Goal: Task Accomplishment & Management: Use online tool/utility

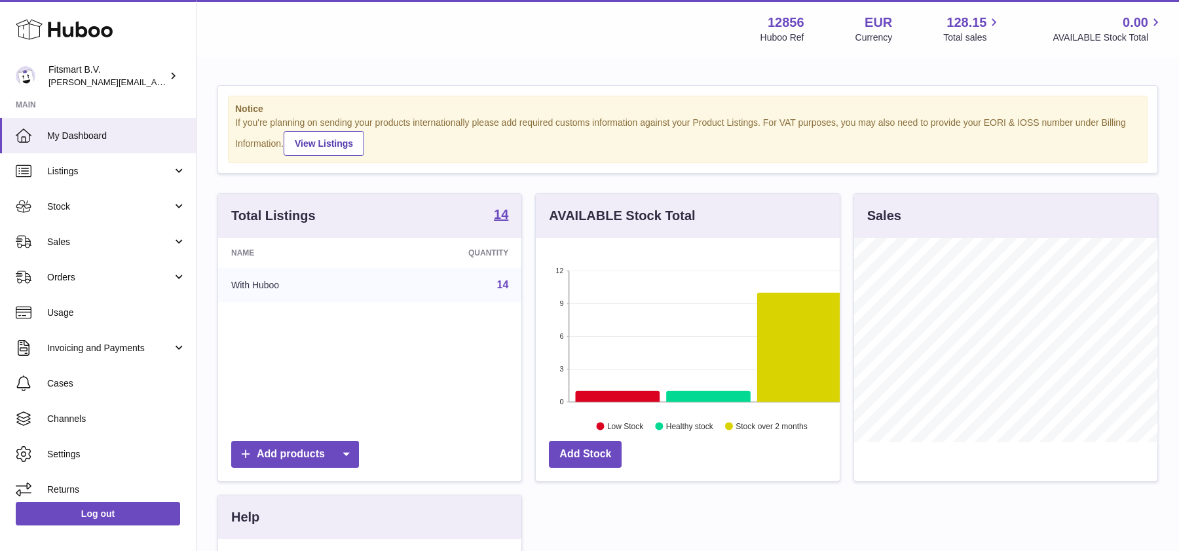
scroll to position [204, 303]
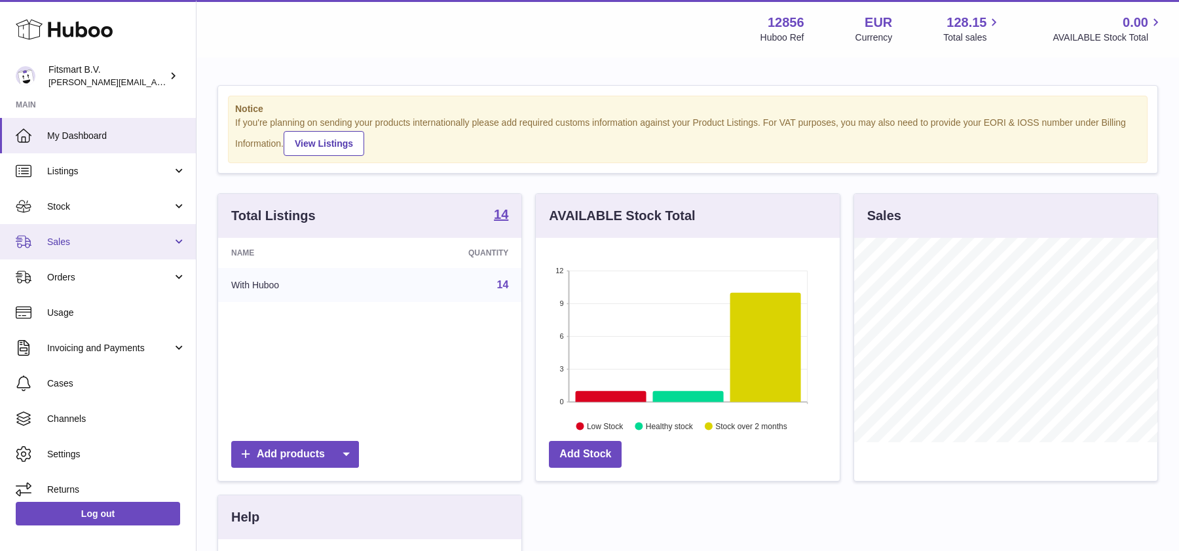
click at [69, 226] on link "Sales" at bounding box center [98, 241] width 196 height 35
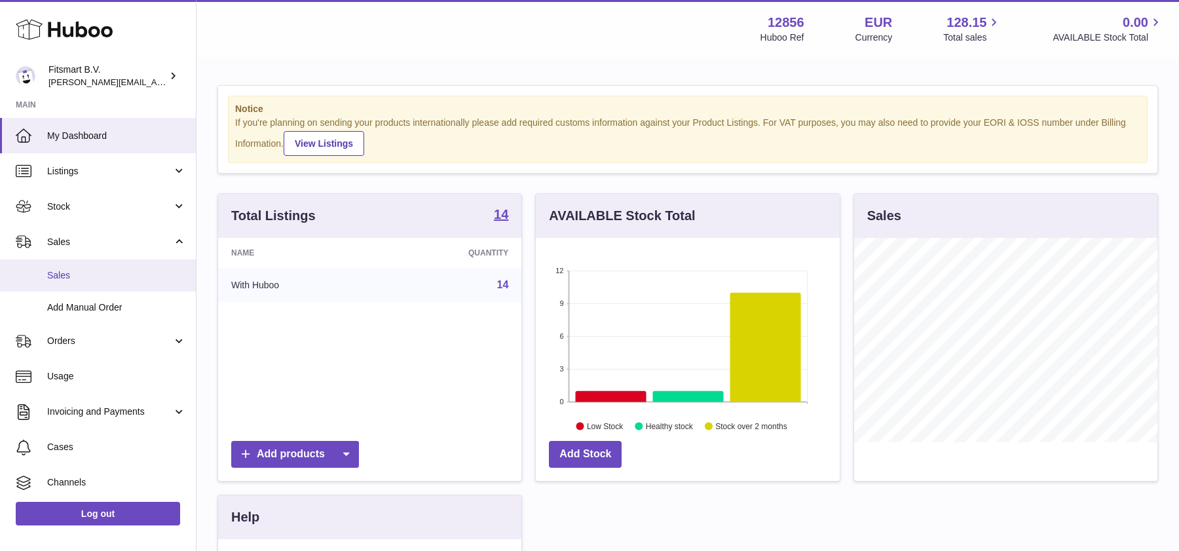
click at [101, 261] on link "Sales" at bounding box center [98, 275] width 196 height 32
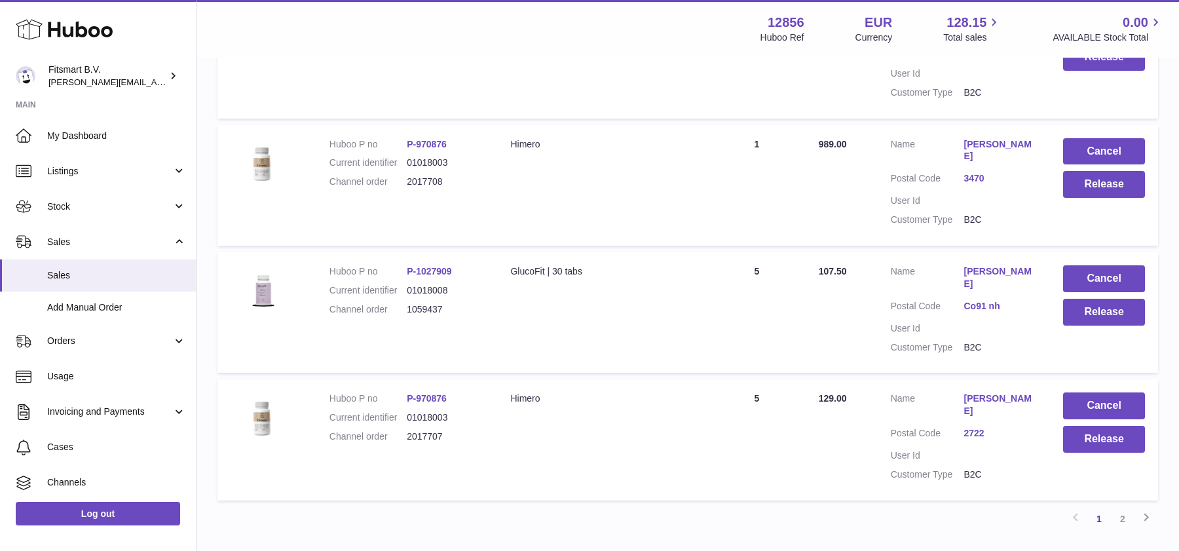
scroll to position [1114, 0]
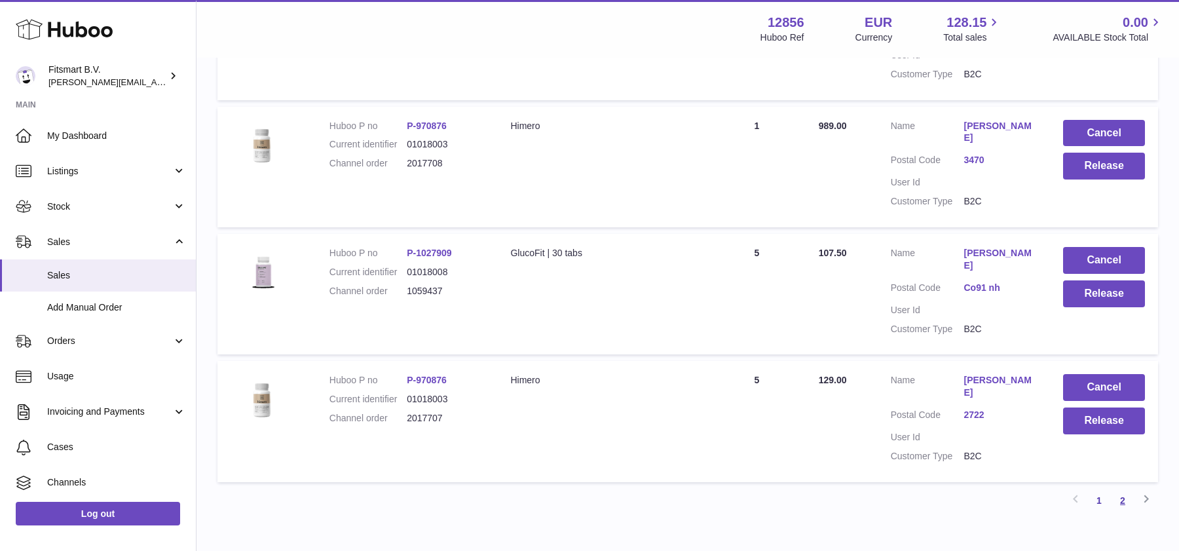
click at [1119, 489] on link "2" at bounding box center [1123, 501] width 24 height 24
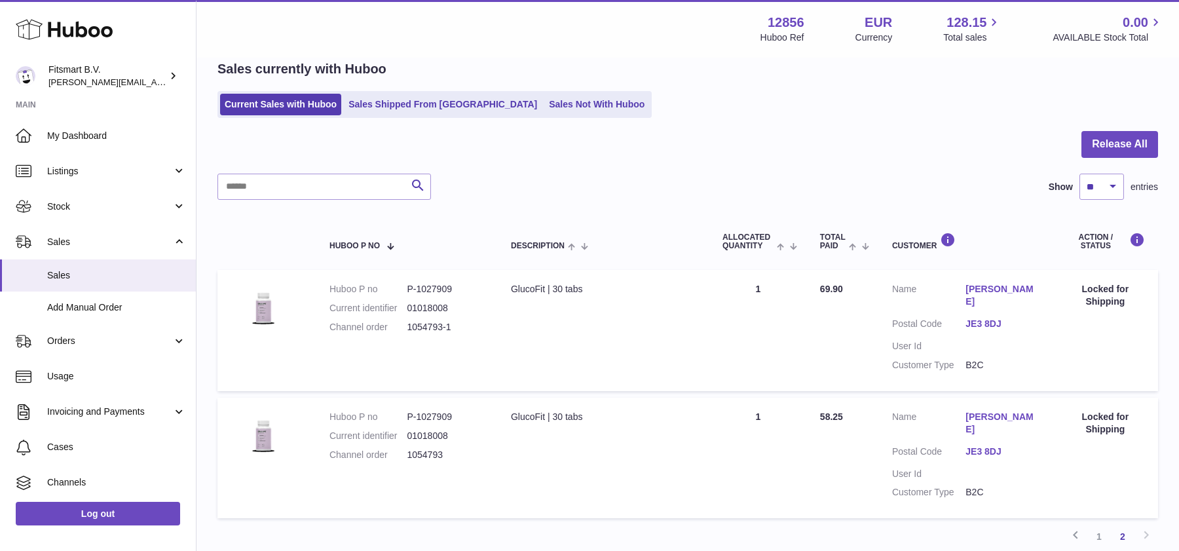
scroll to position [145, 0]
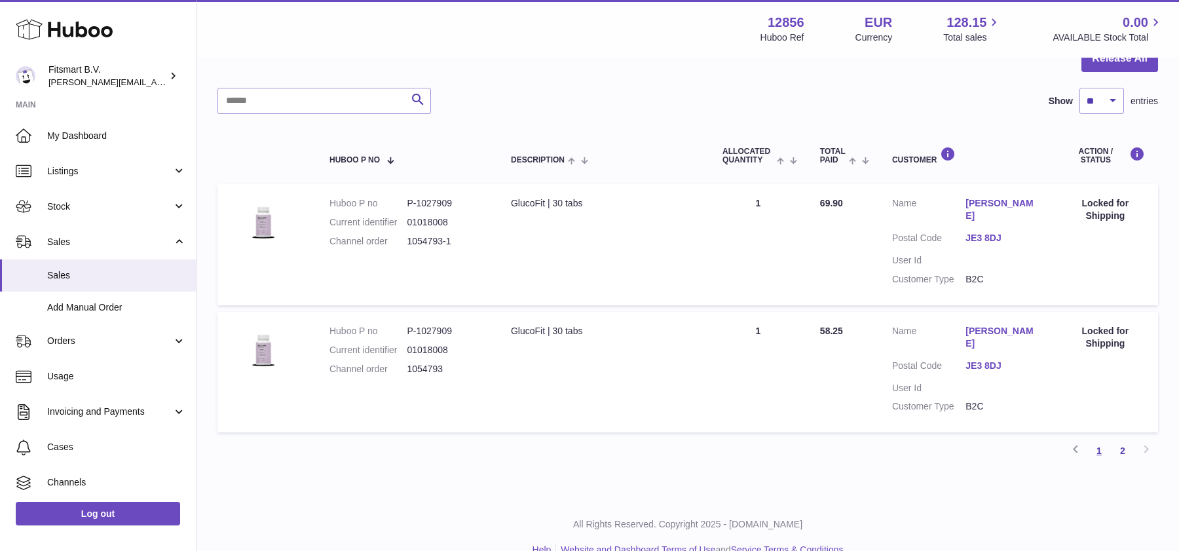
click at [1098, 439] on link "1" at bounding box center [1099, 451] width 24 height 24
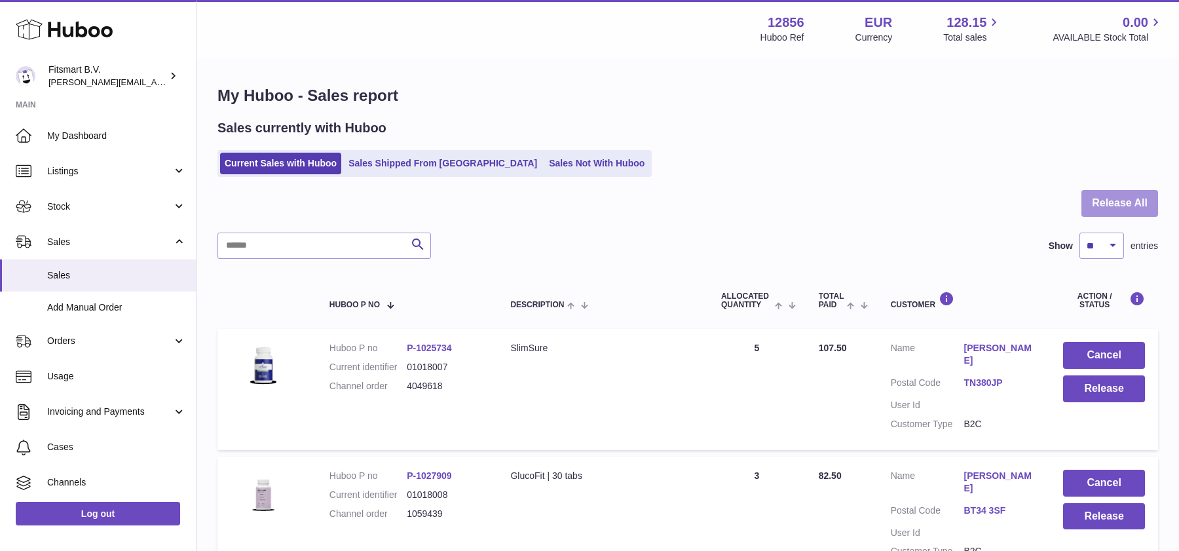
click at [1117, 197] on button "Release All" at bounding box center [1119, 203] width 77 height 27
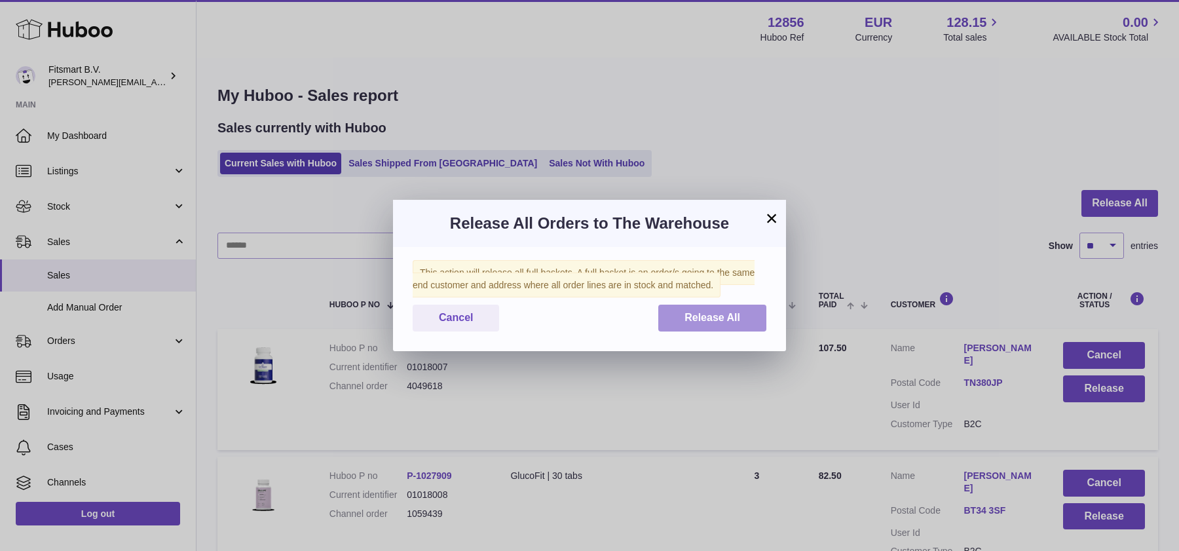
click at [695, 314] on span "Release All" at bounding box center [712, 317] width 56 height 11
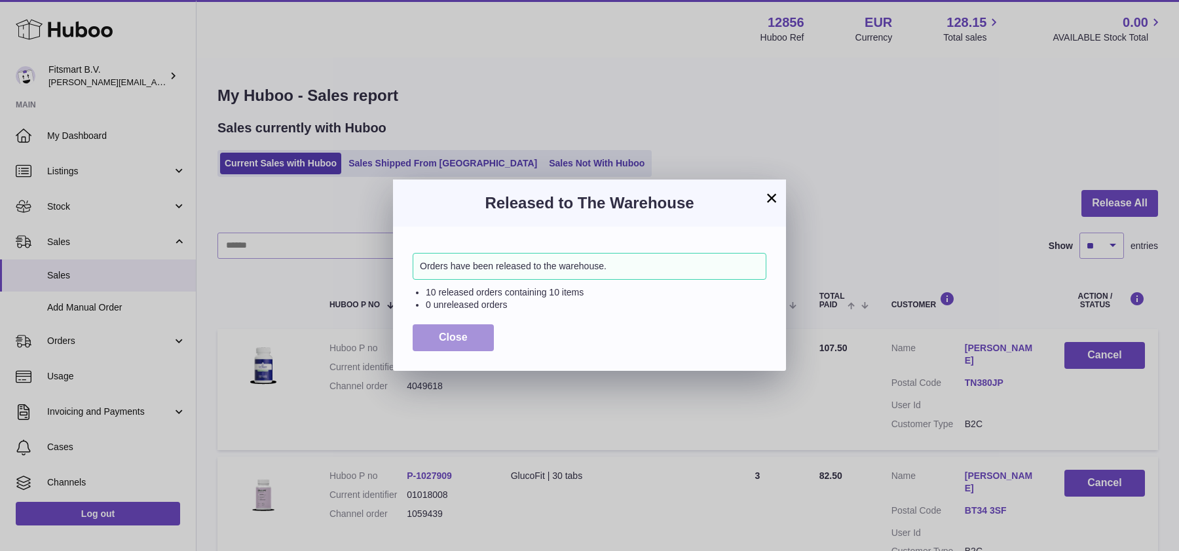
click at [459, 339] on span "Close" at bounding box center [453, 336] width 29 height 11
